Goal: Navigation & Orientation: Find specific page/section

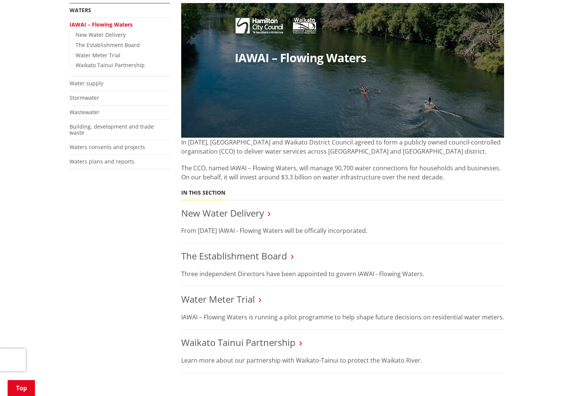
scroll to position [151, 0]
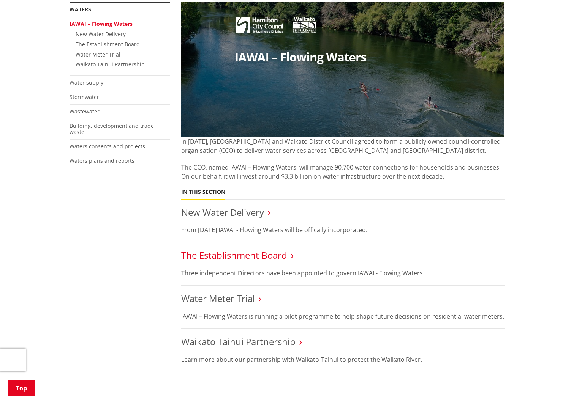
click at [270, 256] on link "The Establishment Board" at bounding box center [234, 255] width 106 height 13
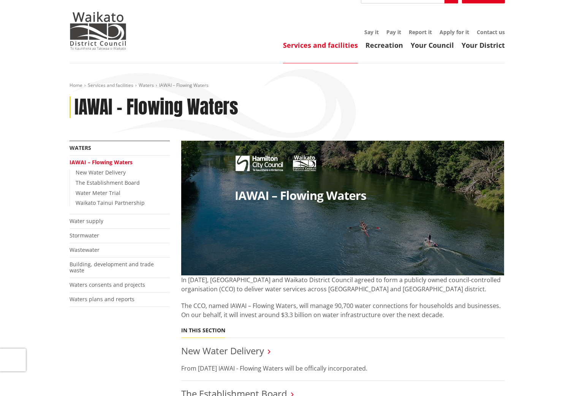
scroll to position [11, 0]
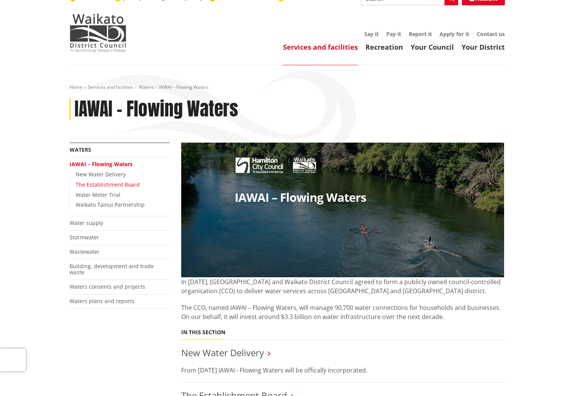
click at [96, 185] on link "The Establishment Board" at bounding box center [108, 184] width 64 height 7
